Goal: Task Accomplishment & Management: Use online tool/utility

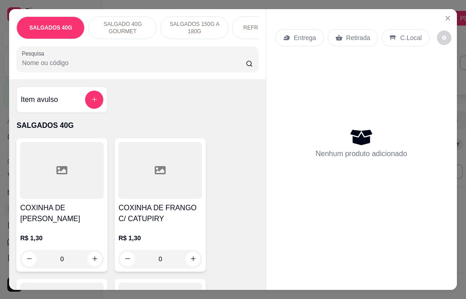
click at [77, 105] on div "Item avulso" at bounding box center [61, 100] width 83 height 18
click at [91, 103] on icon "add-separate-item" at bounding box center [94, 99] width 7 height 7
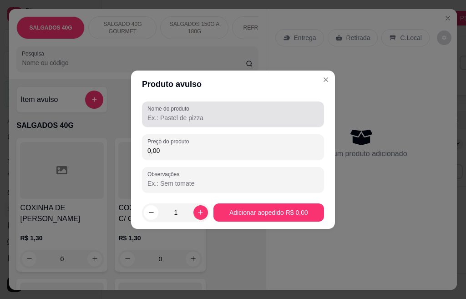
click at [173, 120] on input "Nome do produto" at bounding box center [233, 117] width 171 height 9
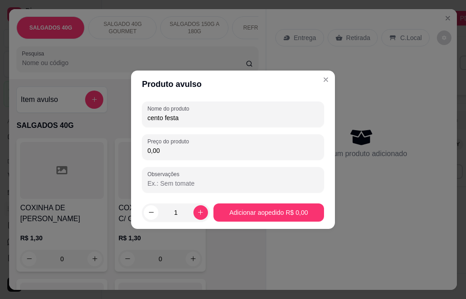
type input "cento festa"
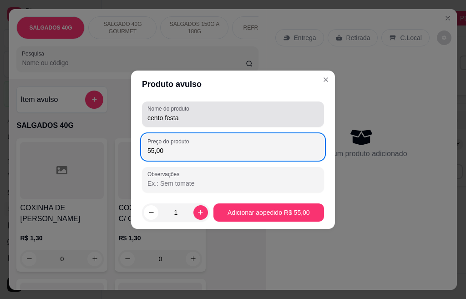
type input "55,00"
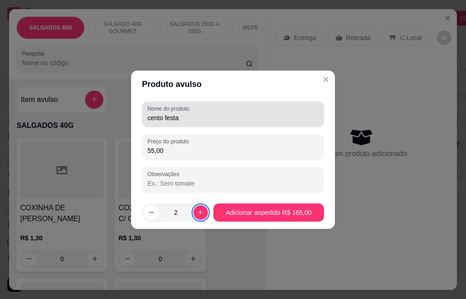
type input "3"
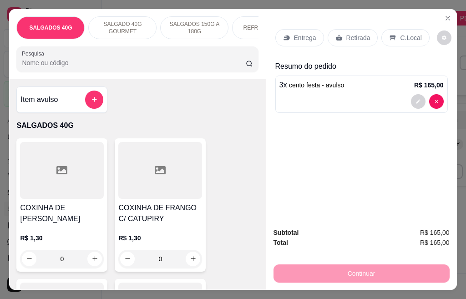
click at [289, 33] on div "Entrega" at bounding box center [300, 37] width 49 height 17
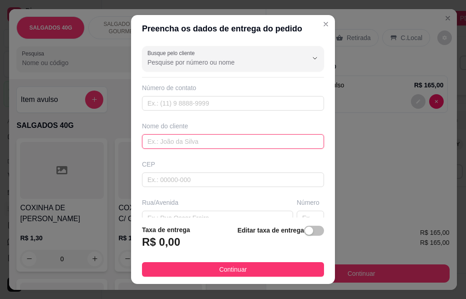
click at [166, 142] on input "text" at bounding box center [233, 141] width 182 height 15
type input "[PERSON_NAME]"
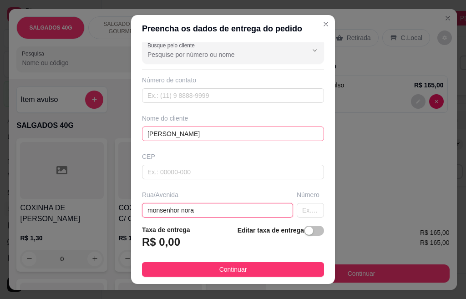
type input "monsenhor nora"
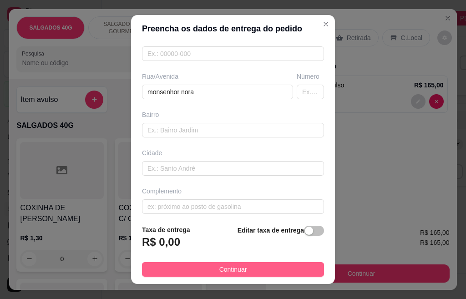
click at [195, 272] on button "Continuar" at bounding box center [233, 269] width 182 height 15
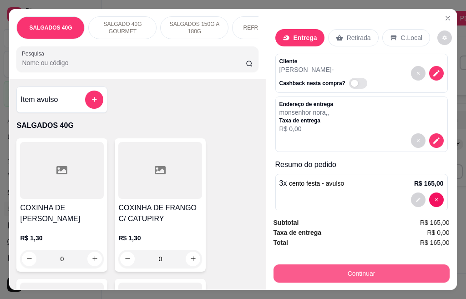
click at [301, 269] on button "Continuar" at bounding box center [362, 274] width 176 height 18
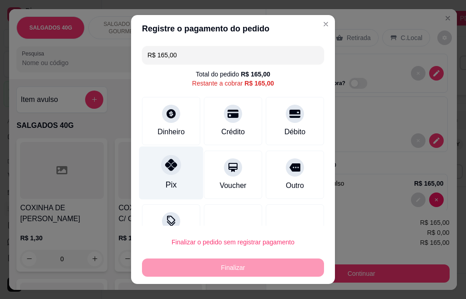
click at [161, 162] on div at bounding box center [171, 165] width 20 height 20
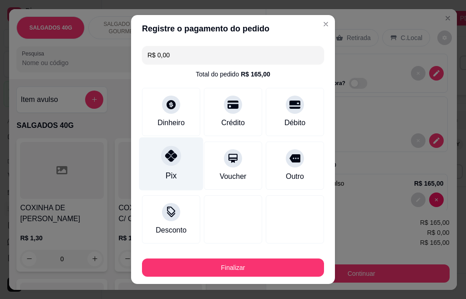
type input "R$ 0,00"
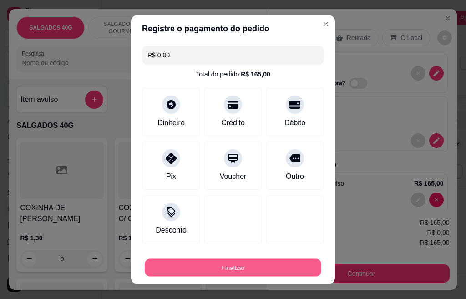
click at [239, 266] on button "Finalizar" at bounding box center [233, 268] width 177 height 18
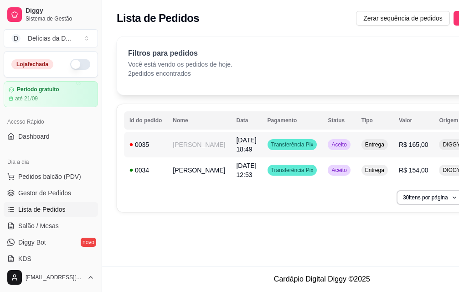
click at [329, 145] on span "Aceito" at bounding box center [338, 144] width 19 height 7
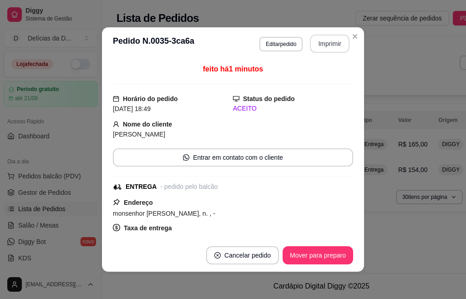
click at [330, 45] on button "Imprimir" at bounding box center [330, 44] width 40 height 18
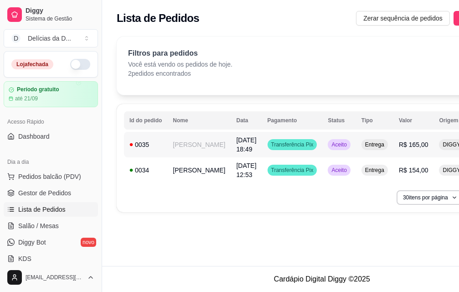
click at [267, 140] on div "Transferência Pix" at bounding box center [292, 144] width 50 height 11
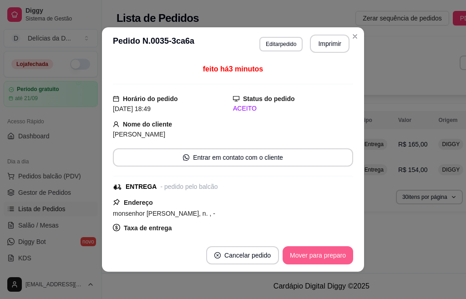
click at [322, 255] on button "Mover para preparo" at bounding box center [318, 255] width 71 height 18
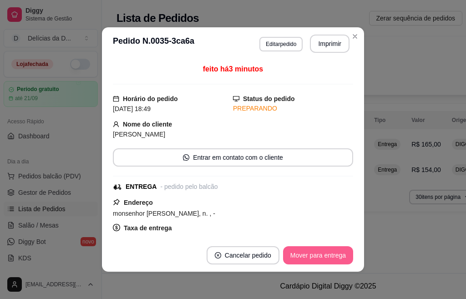
click at [322, 255] on button "Mover para entrega" at bounding box center [318, 255] width 70 height 18
click at [322, 255] on button "Mover para finalizado" at bounding box center [315, 256] width 73 height 18
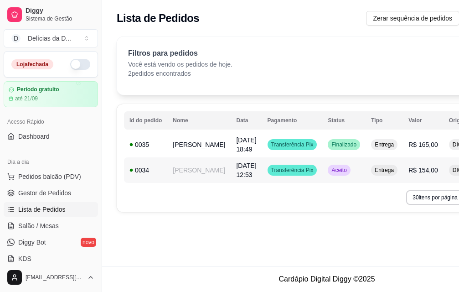
click at [329, 171] on span "Aceito" at bounding box center [338, 169] width 19 height 7
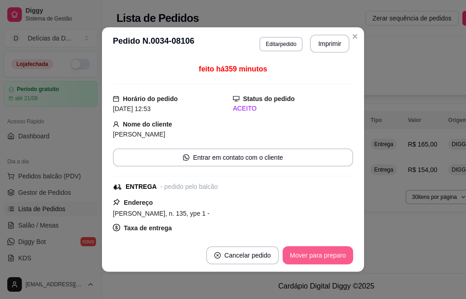
click at [324, 258] on button "Mover para preparo" at bounding box center [318, 255] width 71 height 18
click at [324, 258] on button "Mover para entrega" at bounding box center [318, 255] width 70 height 18
click at [324, 258] on button "Mover para finalizado" at bounding box center [316, 255] width 76 height 18
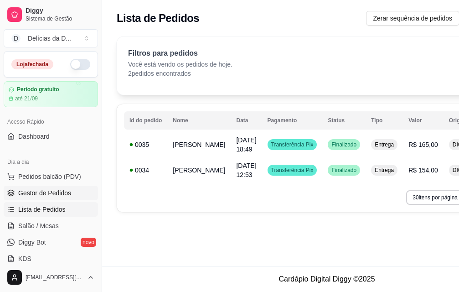
click at [51, 194] on span "Gestor de Pedidos" at bounding box center [44, 192] width 53 height 9
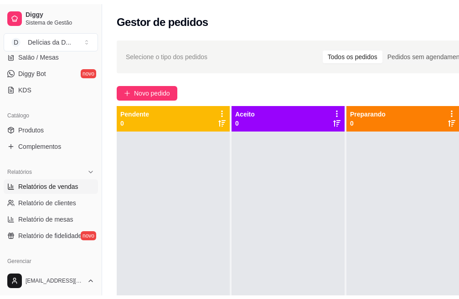
scroll to position [182, 0]
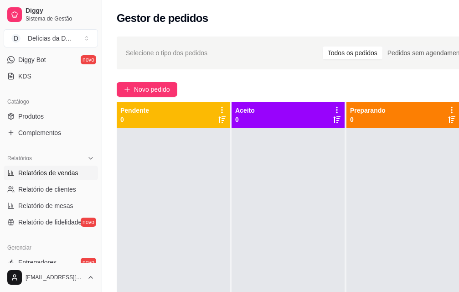
click at [50, 174] on span "Relatórios de vendas" at bounding box center [48, 172] width 60 height 9
select select "ALL"
select select "0"
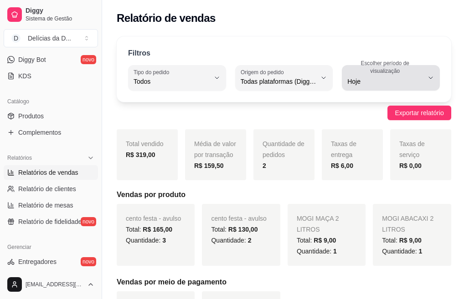
click at [427, 77] on icon "button" at bounding box center [430, 77] width 7 height 7
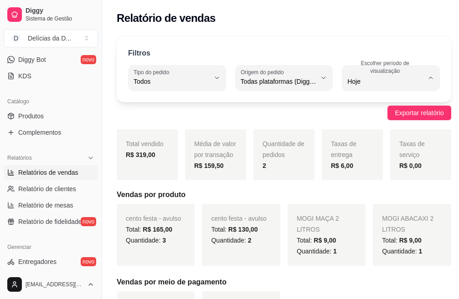
click at [370, 152] on span "15 dias" at bounding box center [380, 147] width 69 height 9
type input "15"
select select "15"
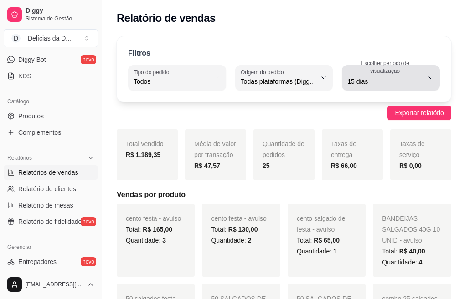
click at [427, 76] on icon "button" at bounding box center [430, 77] width 7 height 7
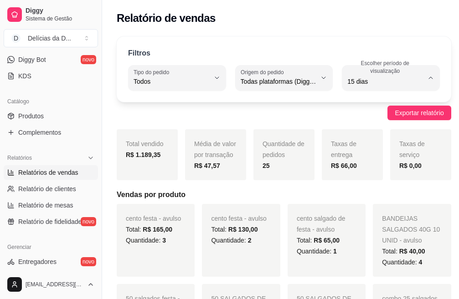
click at [387, 167] on span "30 dias" at bounding box center [380, 163] width 69 height 9
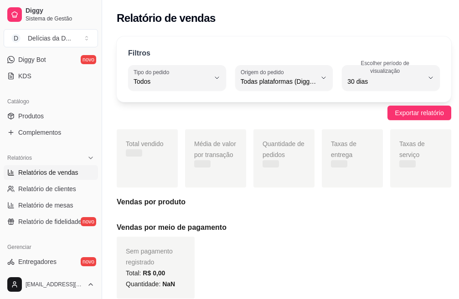
type input "30"
select select "30"
